Goal: Task Accomplishment & Management: Manage account settings

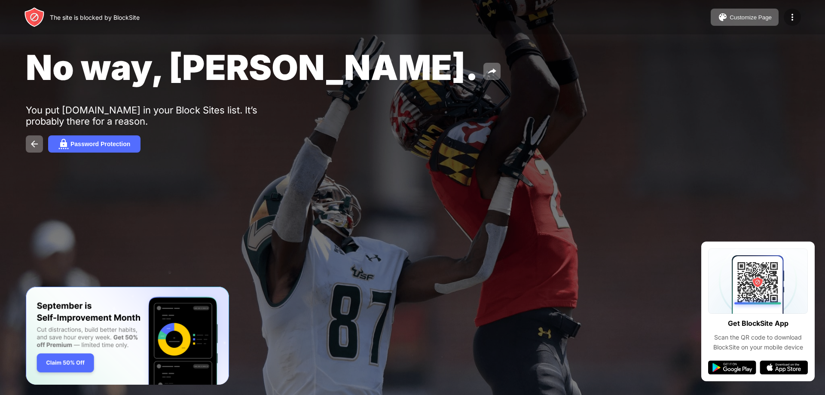
click at [789, 17] on img at bounding box center [792, 17] width 10 height 10
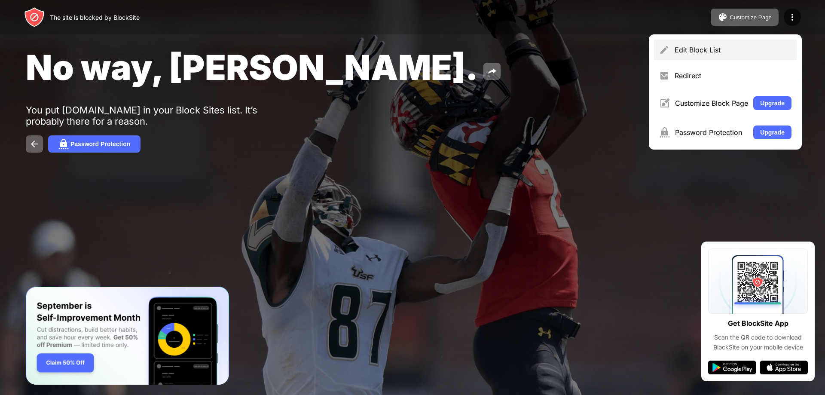
click at [717, 49] on div "Edit Block List" at bounding box center [732, 50] width 117 height 9
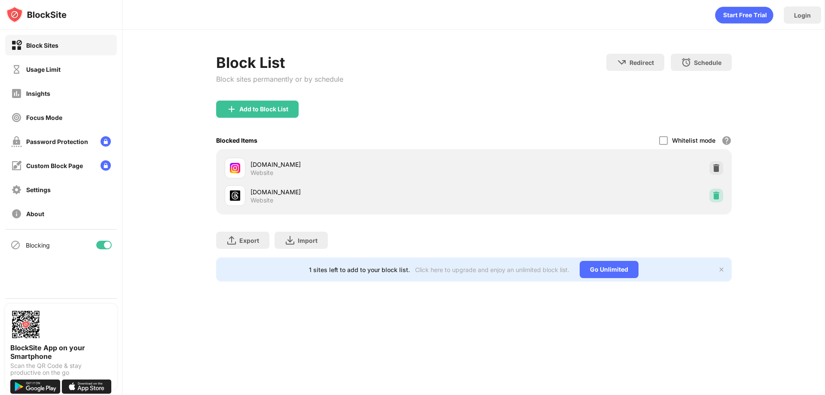
click at [717, 192] on img at bounding box center [716, 195] width 9 height 9
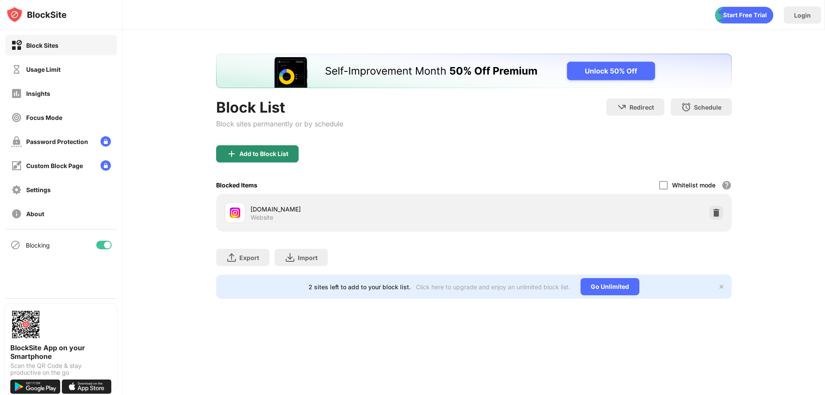
click at [284, 158] on div "Add to Block List" at bounding box center [257, 153] width 82 height 17
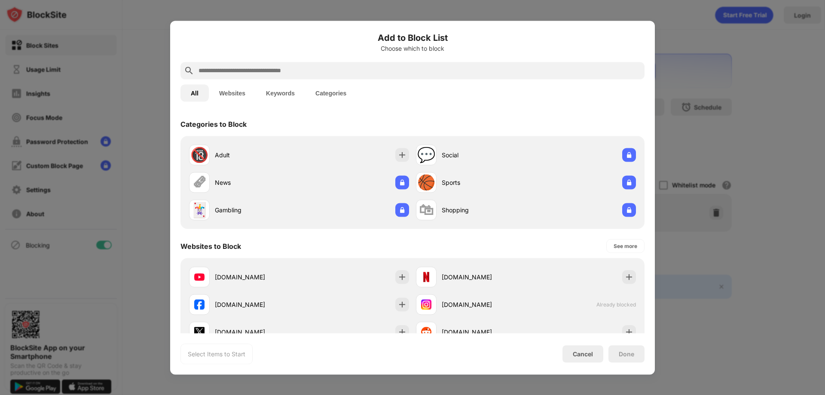
click at [226, 71] on input "text" at bounding box center [419, 70] width 443 height 10
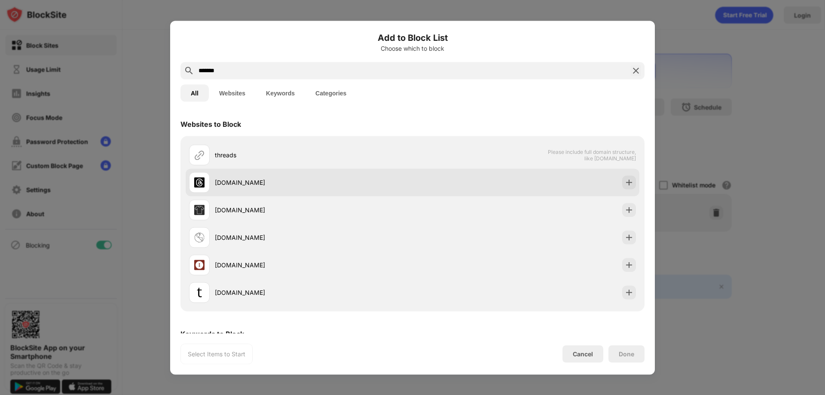
type input "*******"
click at [238, 179] on div "threads.com" at bounding box center [314, 182] width 198 height 9
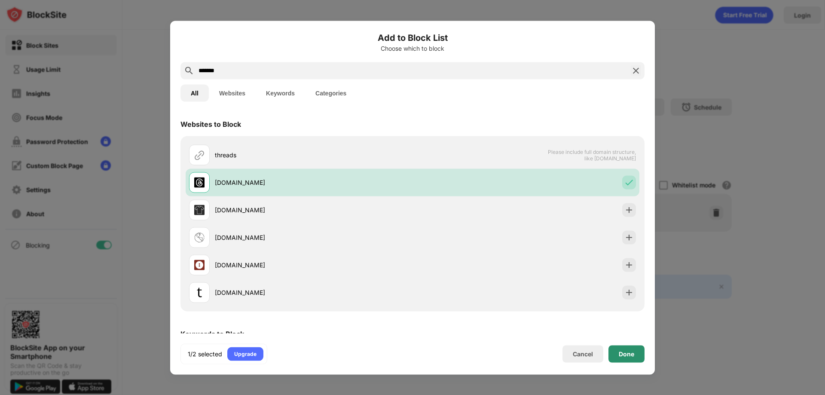
click at [622, 352] on div "Done" at bounding box center [626, 353] width 15 height 7
